Goal: Obtain resource: Download file/media

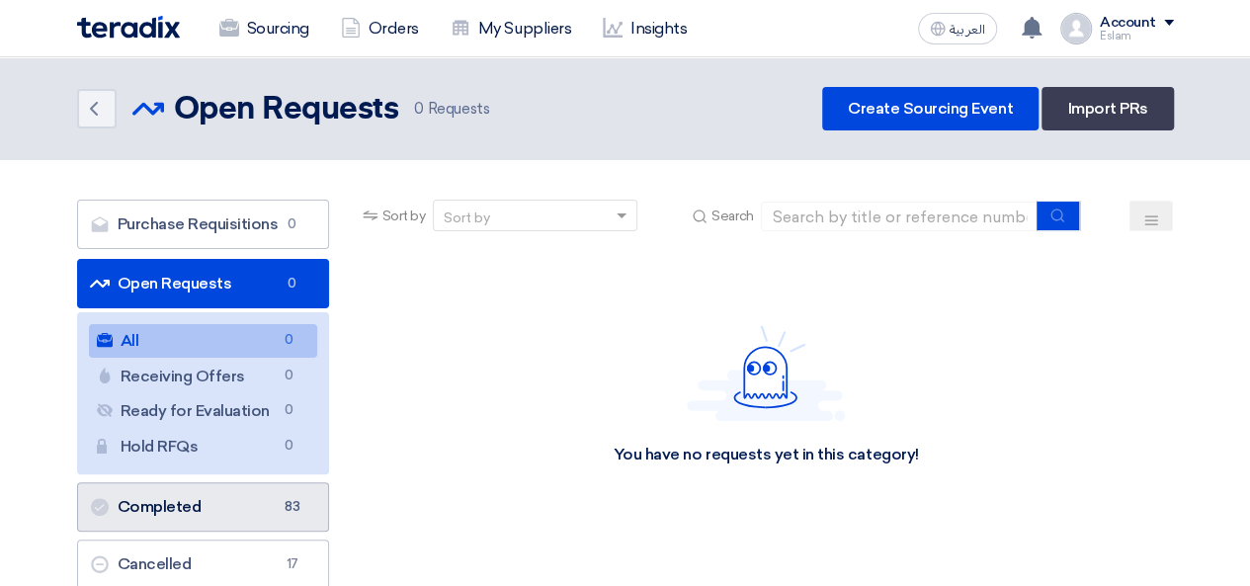
click at [178, 496] on link "Completed Completed 83" at bounding box center [203, 506] width 252 height 49
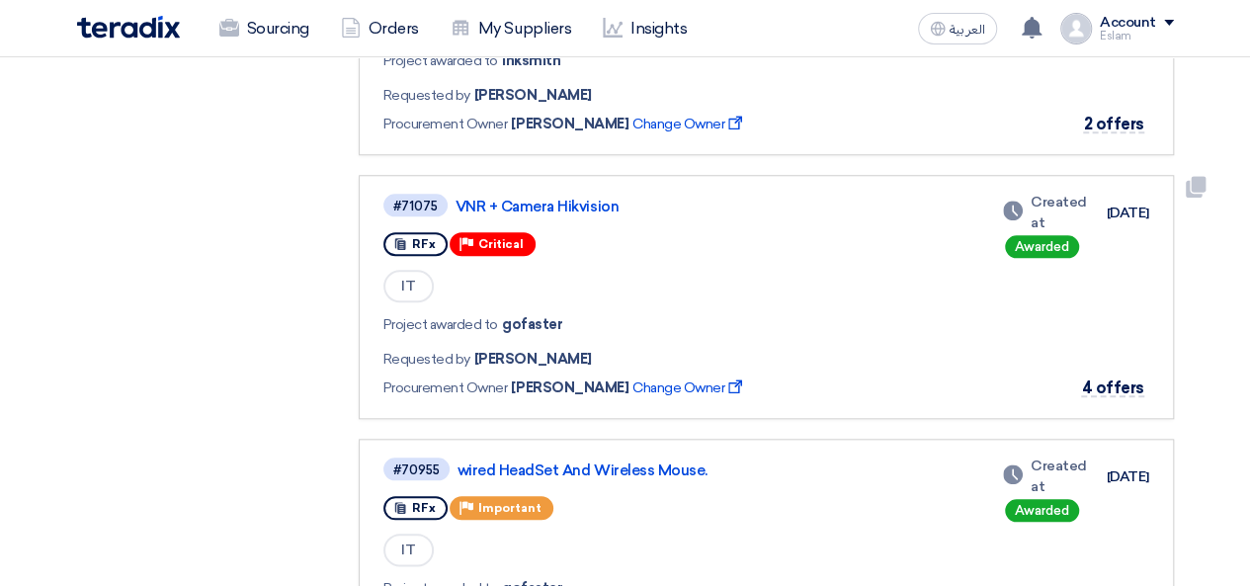
scroll to position [988, 0]
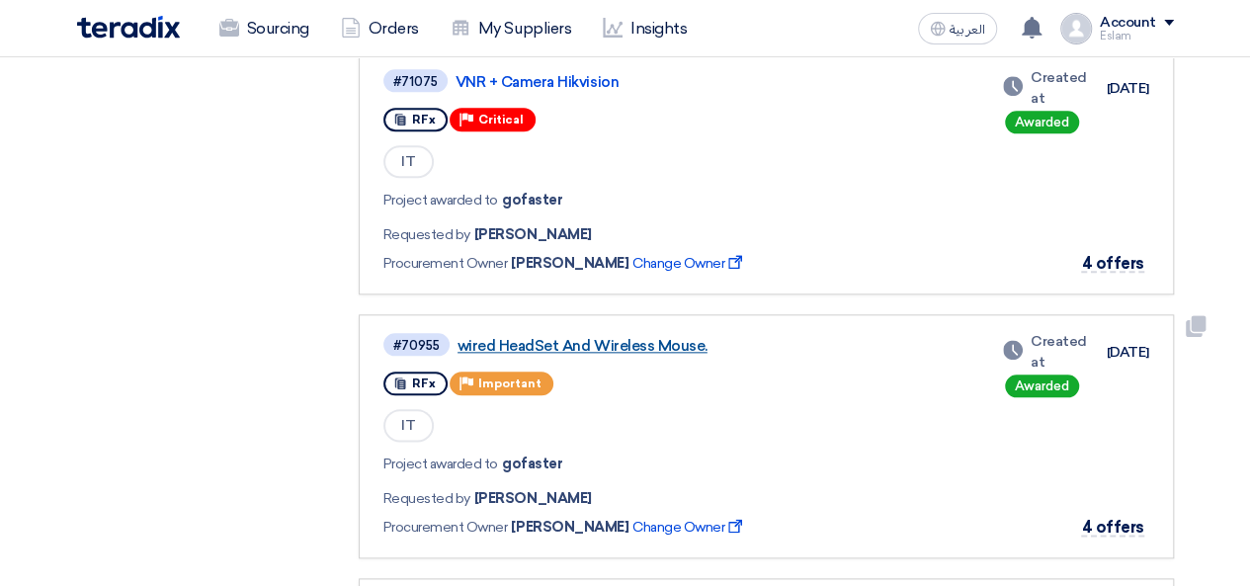
click at [639, 347] on link "wired HeadSet And Wireless Mouse." at bounding box center [705, 346] width 494 height 18
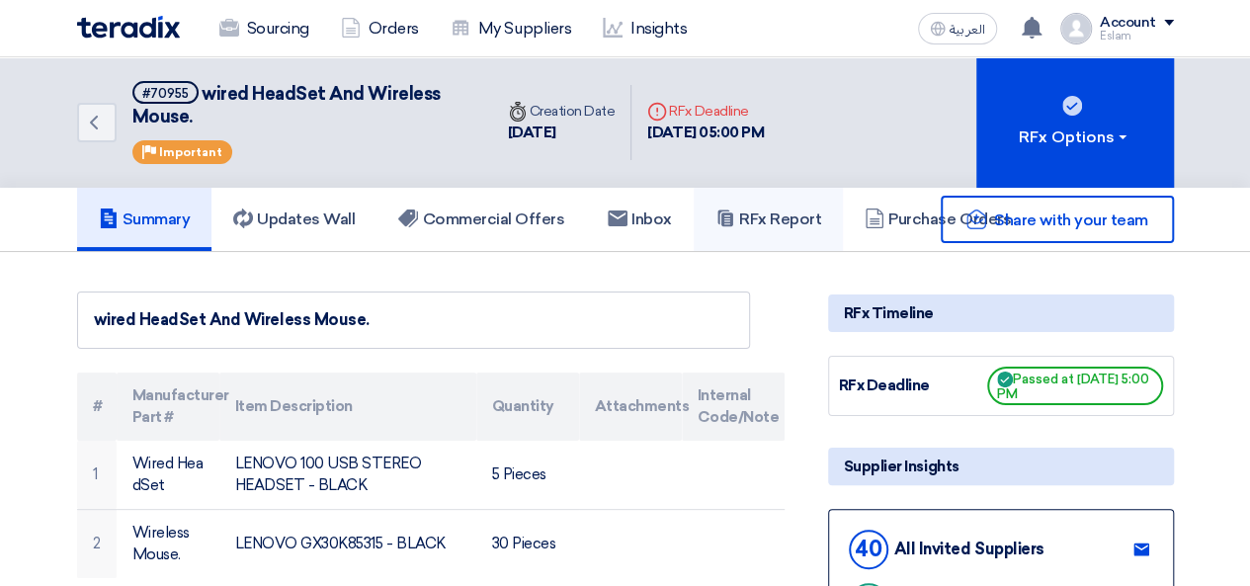
click at [730, 214] on use at bounding box center [724, 217] width 15 height 17
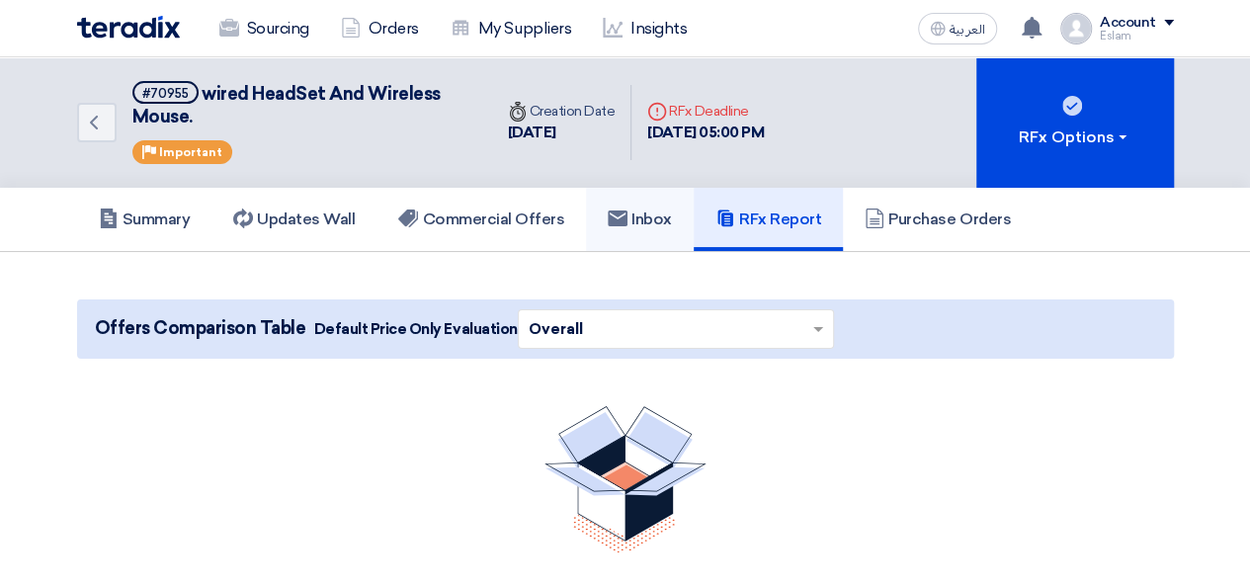
click at [628, 216] on use at bounding box center [618, 218] width 20 height 16
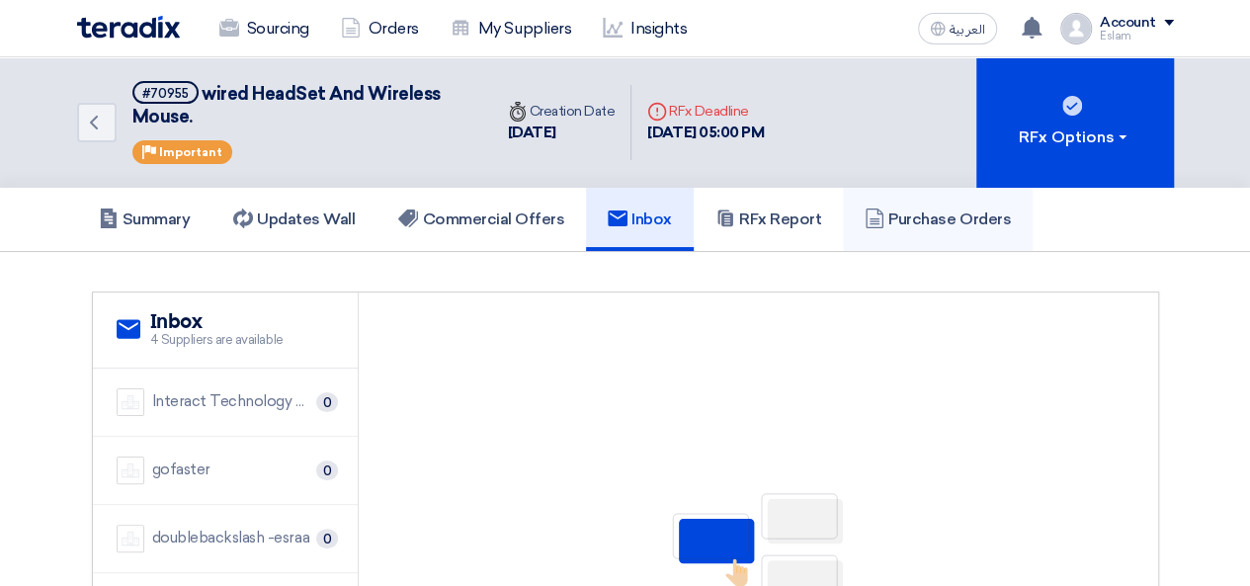
click at [911, 222] on h5 "Purchase Orders" at bounding box center [938, 219] width 146 height 20
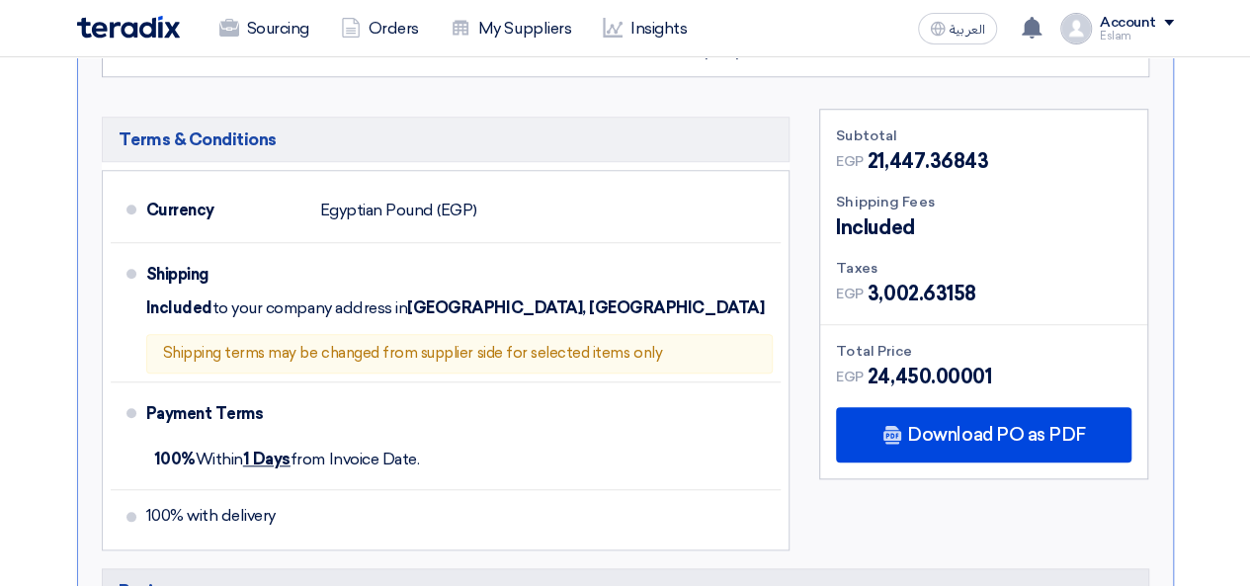
scroll to position [791, 0]
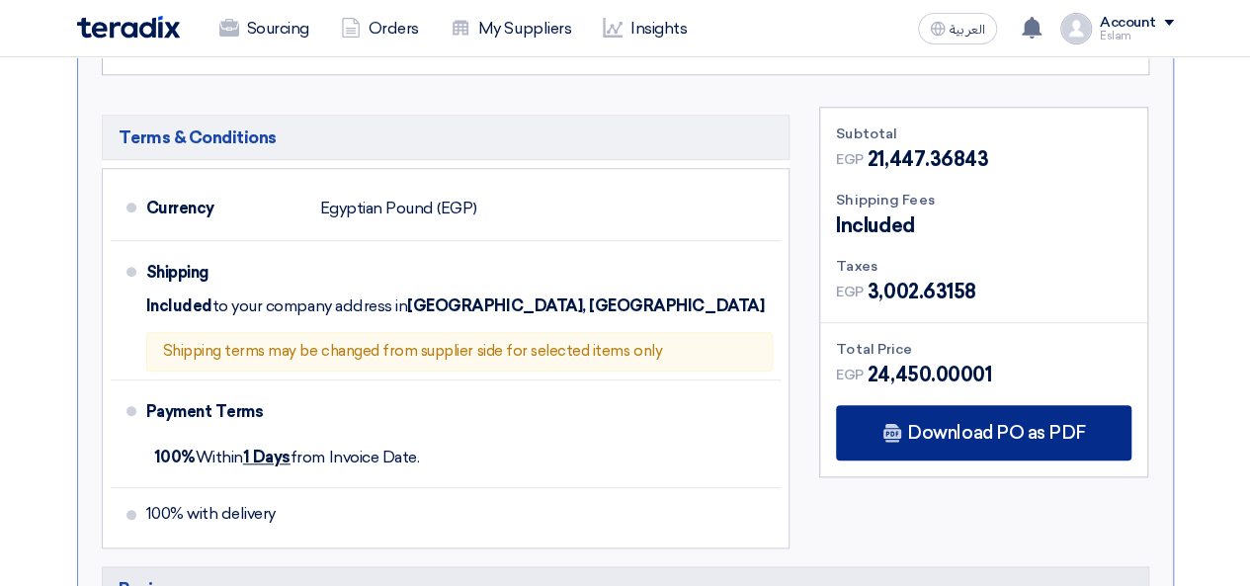
click at [1033, 411] on div "Download PO as PDF" at bounding box center [983, 432] width 295 height 55
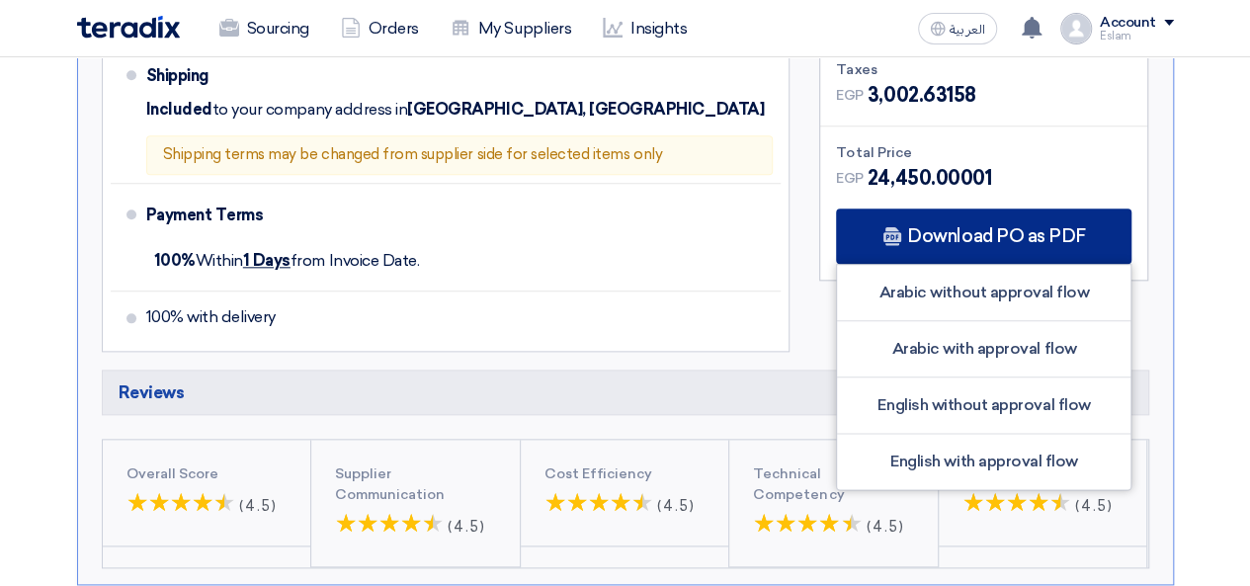
scroll to position [988, 0]
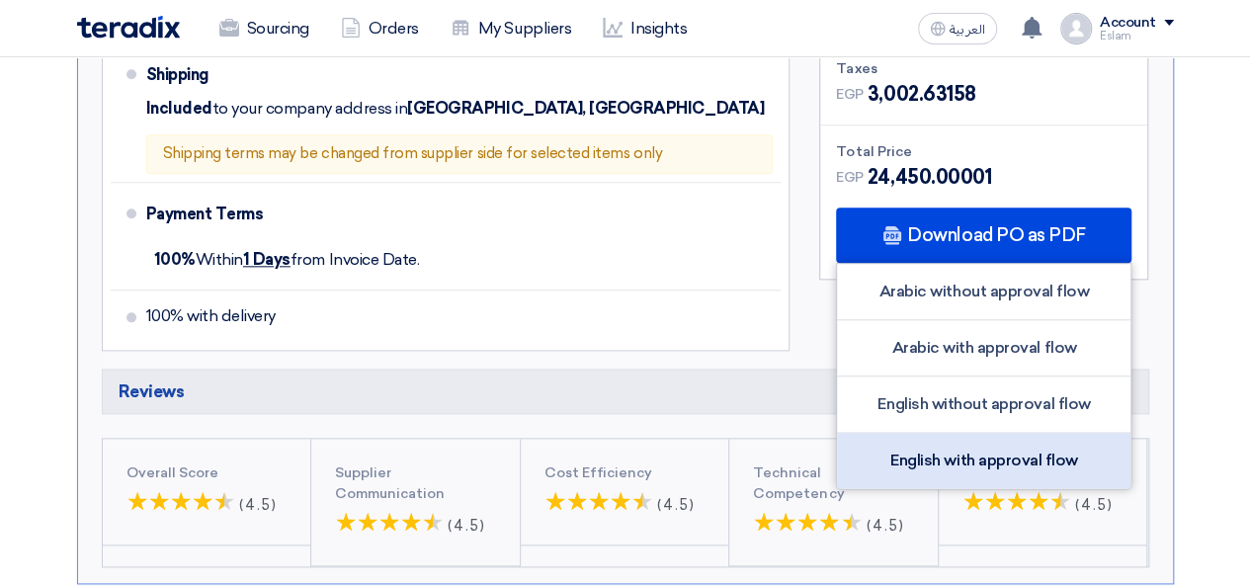
click at [1006, 448] on div "English with approval flow" at bounding box center [983, 460] width 293 height 55
